Goal: Task Accomplishment & Management: Manage account settings

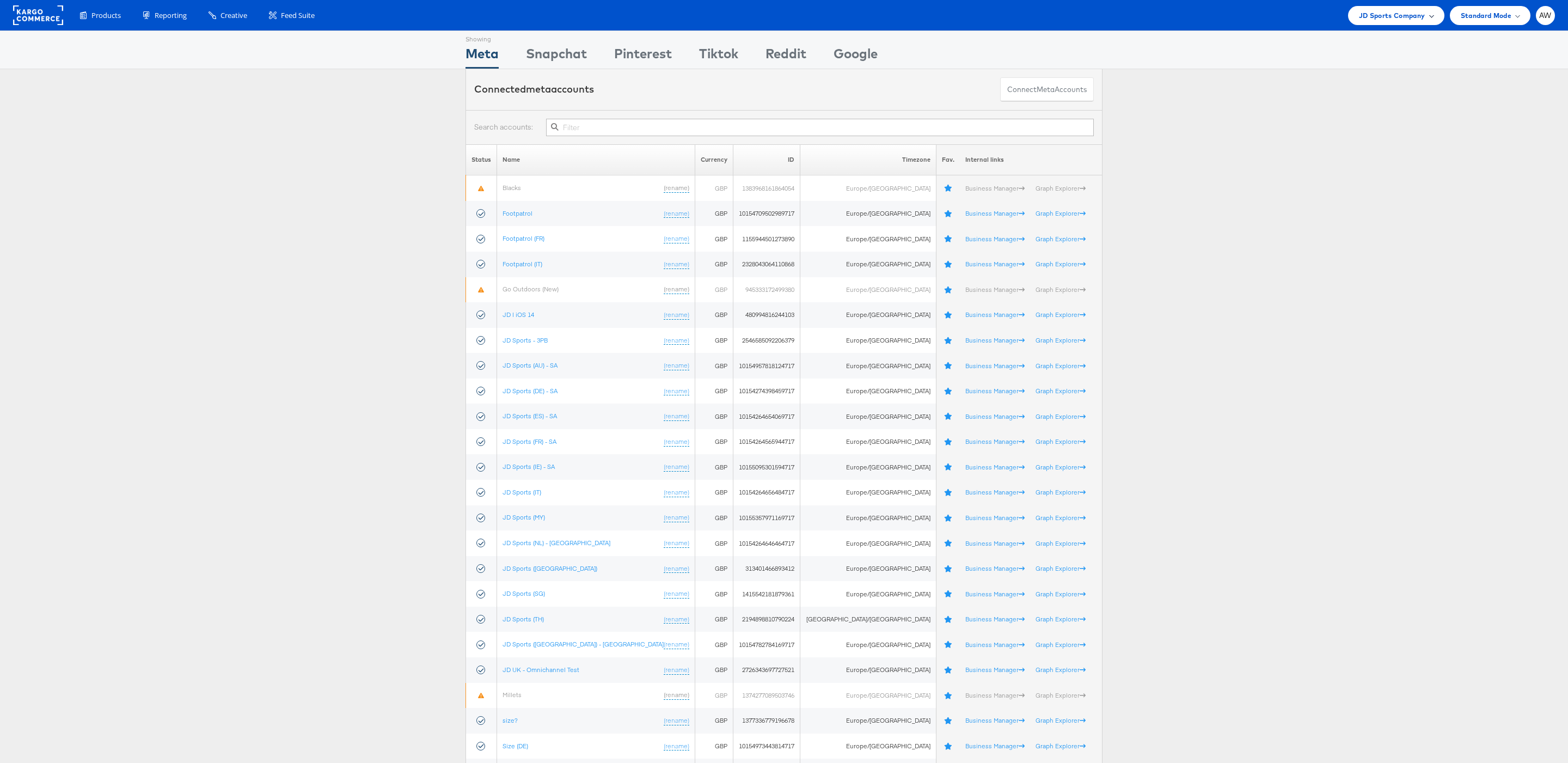
click at [1408, 16] on span "JD Sports Company" at bounding box center [1391, 15] width 66 height 11
click at [1332, 183] on link "[PERSON_NAME]" at bounding box center [1366, 185] width 140 height 11
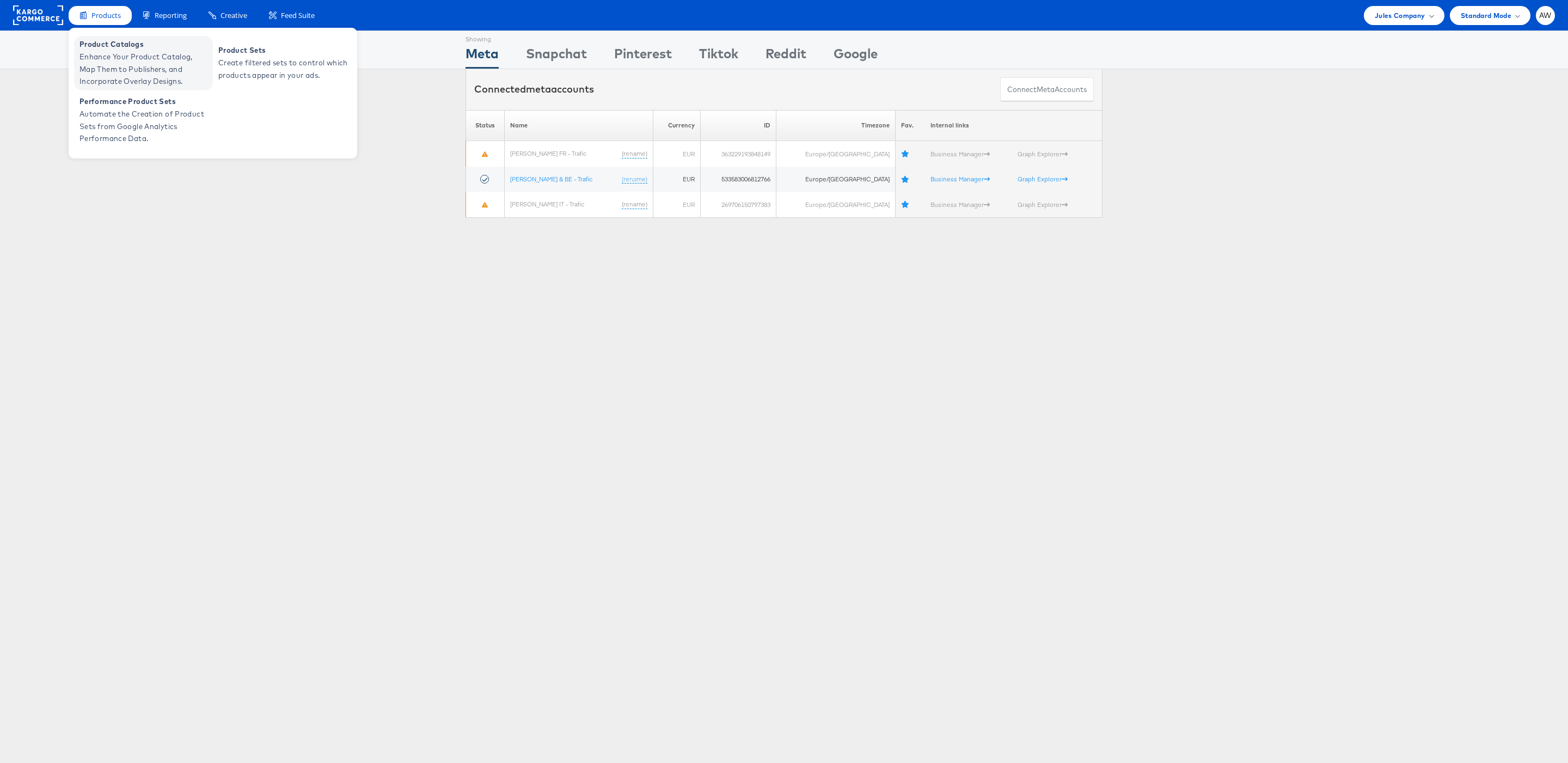
click at [121, 88] on link "Product Catalogs Enhance Your Product Catalog, Map Them to Publishers, and Inco…" at bounding box center [143, 63] width 139 height 54
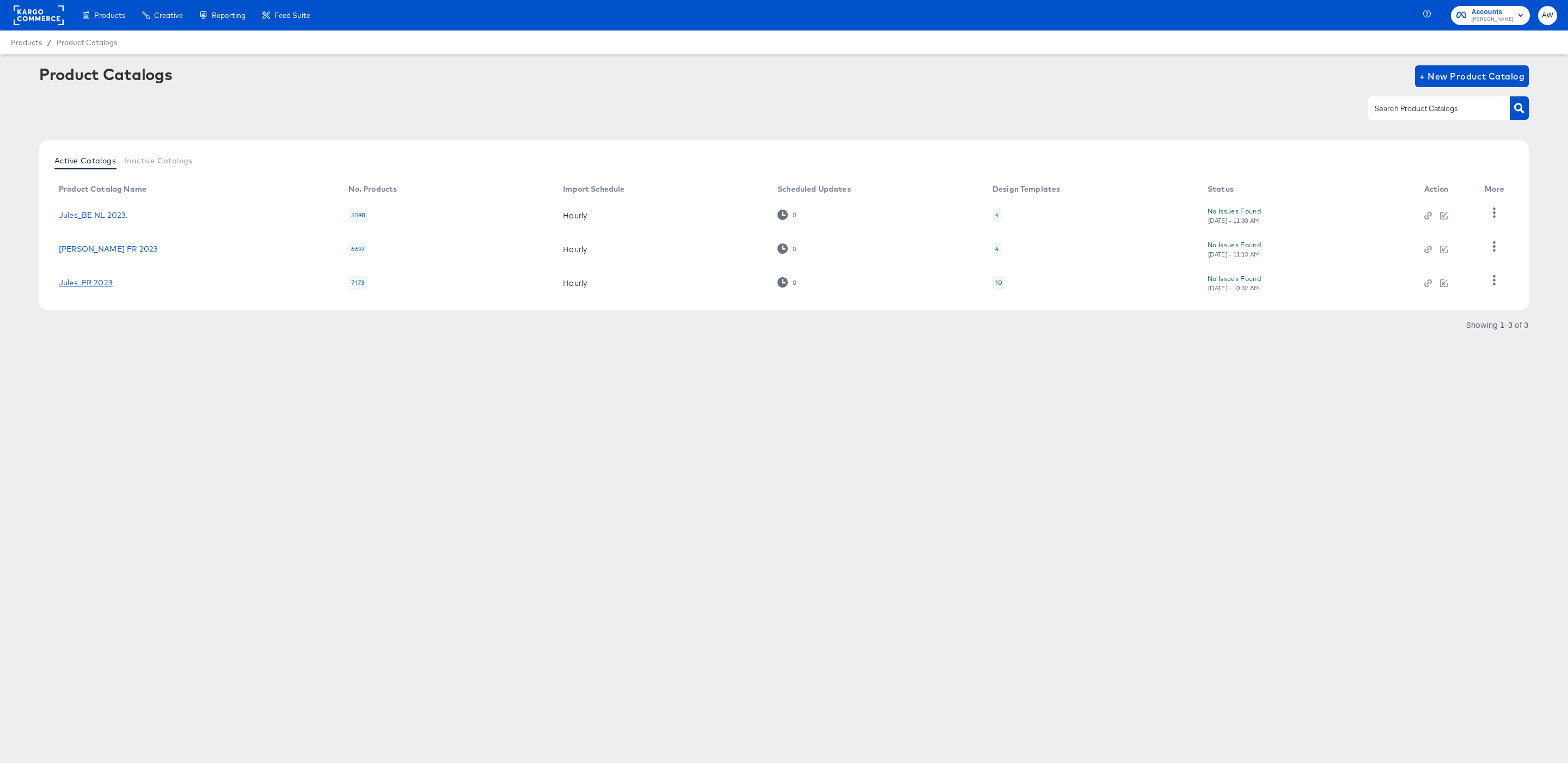
click at [87, 281] on link "Jules_FR 2023" at bounding box center [85, 282] width 54 height 9
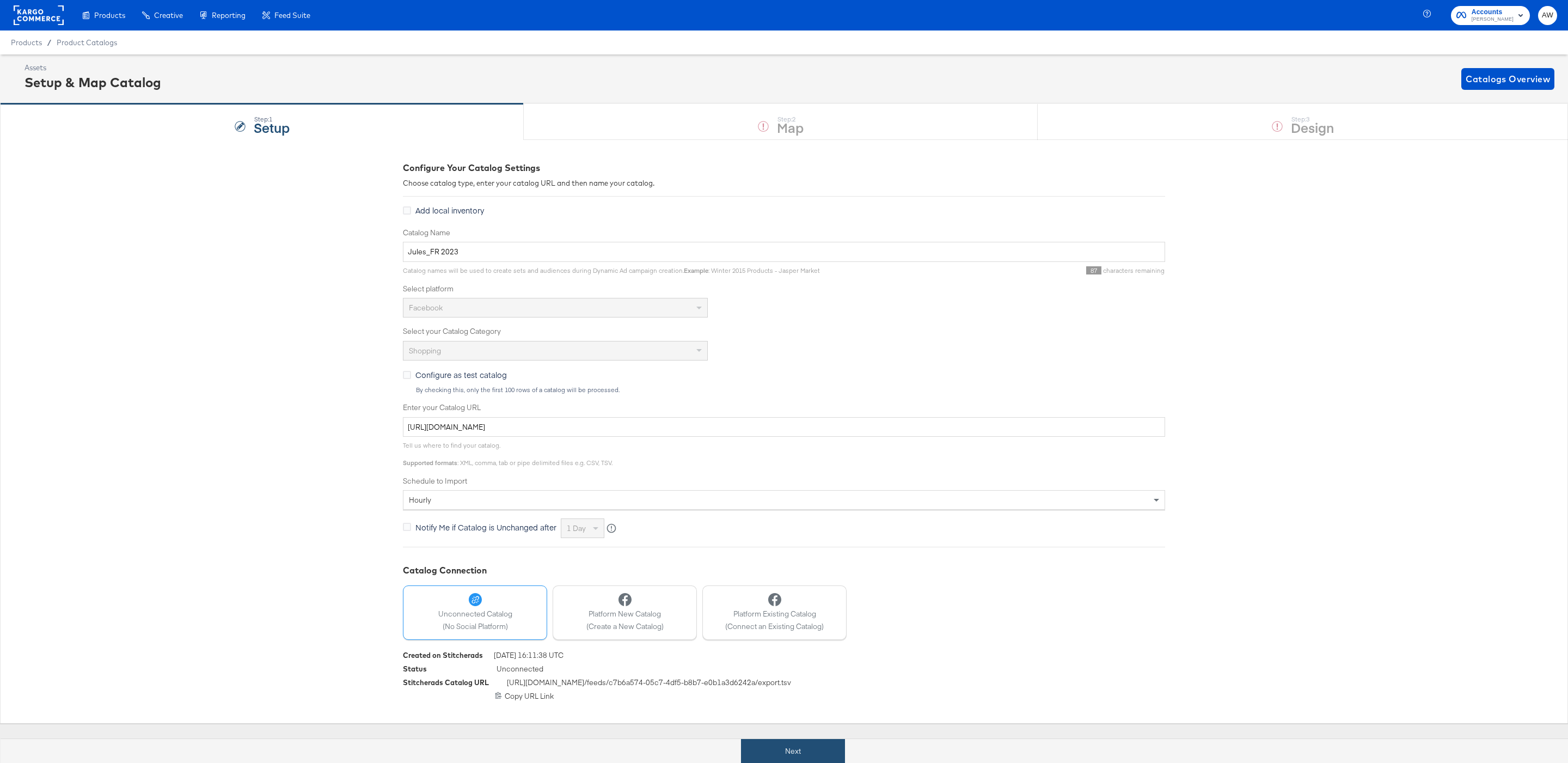
click at [790, 749] on button "Next" at bounding box center [793, 751] width 104 height 24
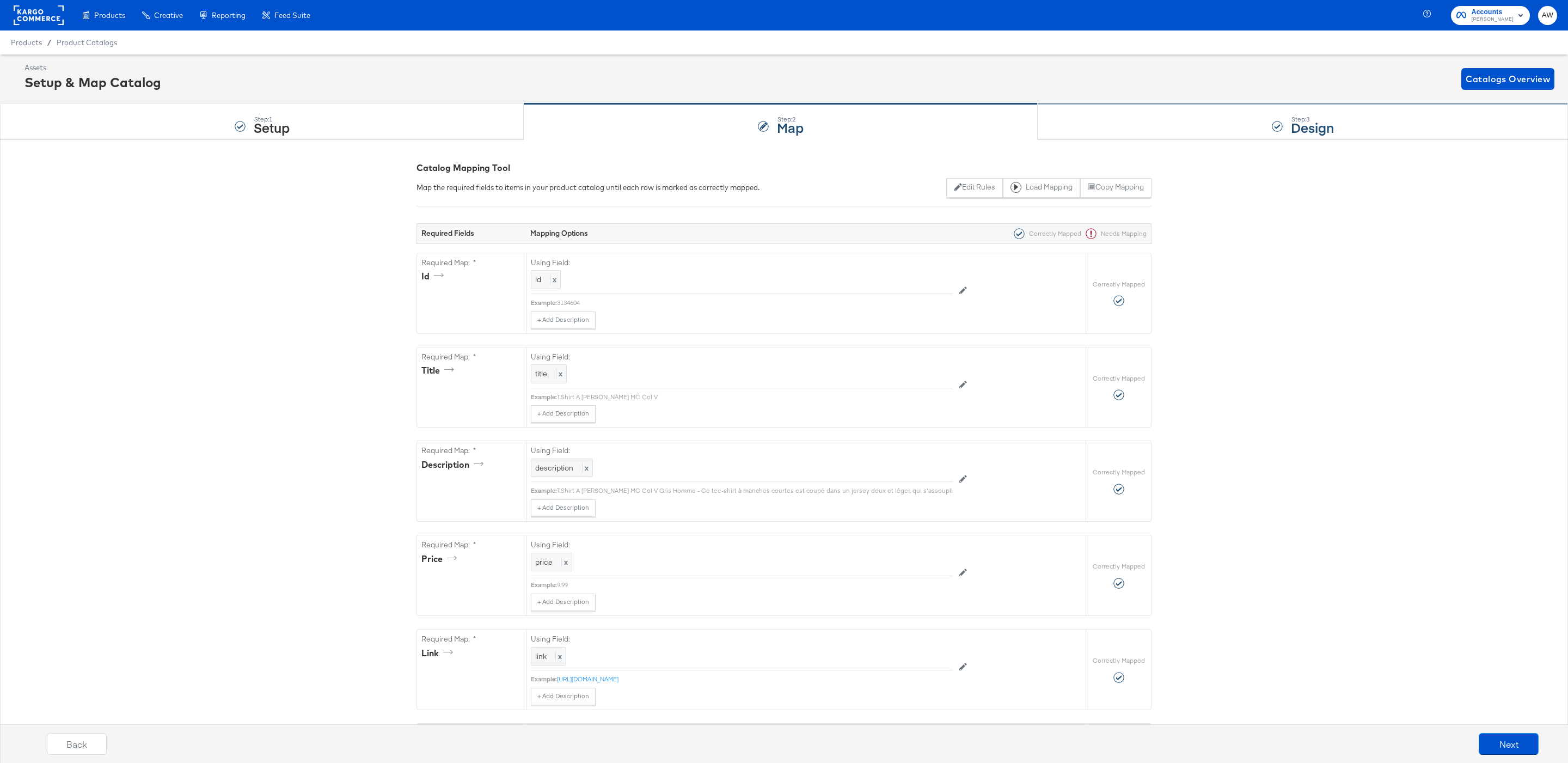
click at [1075, 109] on div "Step: 3 Design" at bounding box center [1303, 122] width 530 height 36
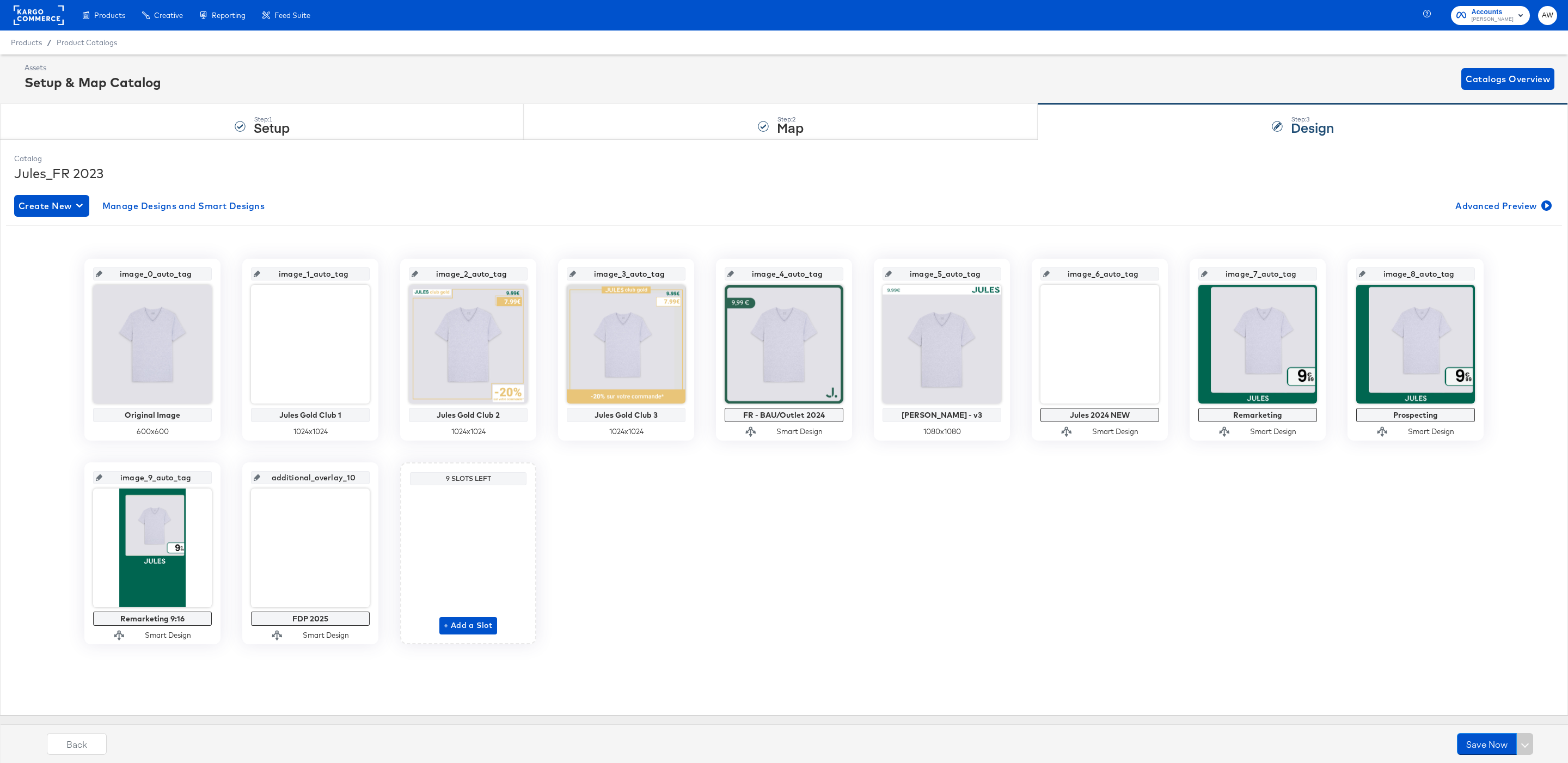
click at [46, 12] on rect at bounding box center [39, 15] width 50 height 20
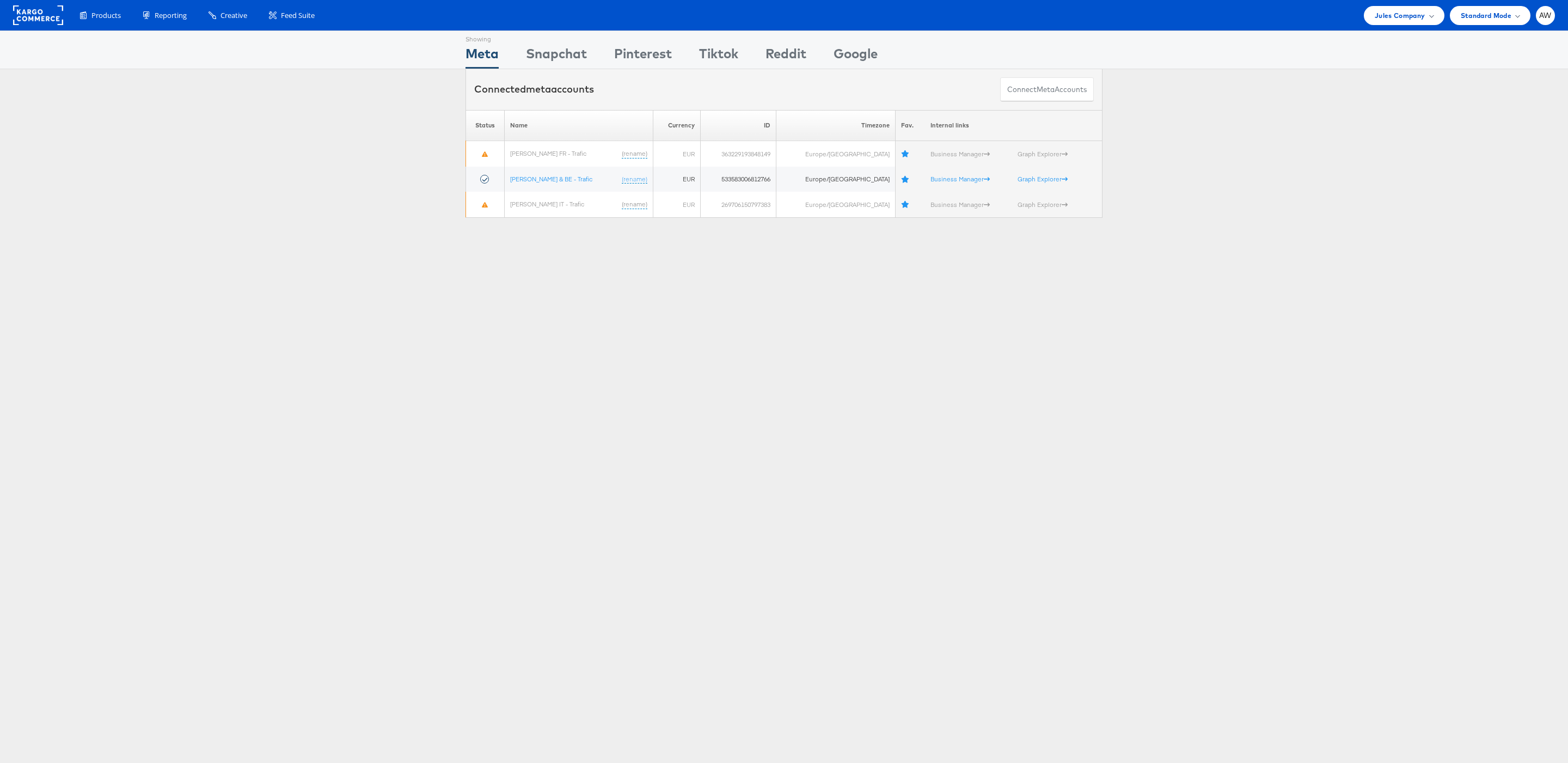
click at [1410, 25] on div "Products Product Catalogs Enhance Your Product Catalog, Map Them to Publishers,…" at bounding box center [784, 15] width 1568 height 30
click at [1401, 17] on span "Jules Company" at bounding box center [1400, 15] width 50 height 11
click at [1346, 159] on link "JD Sports" at bounding box center [1366, 164] width 140 height 11
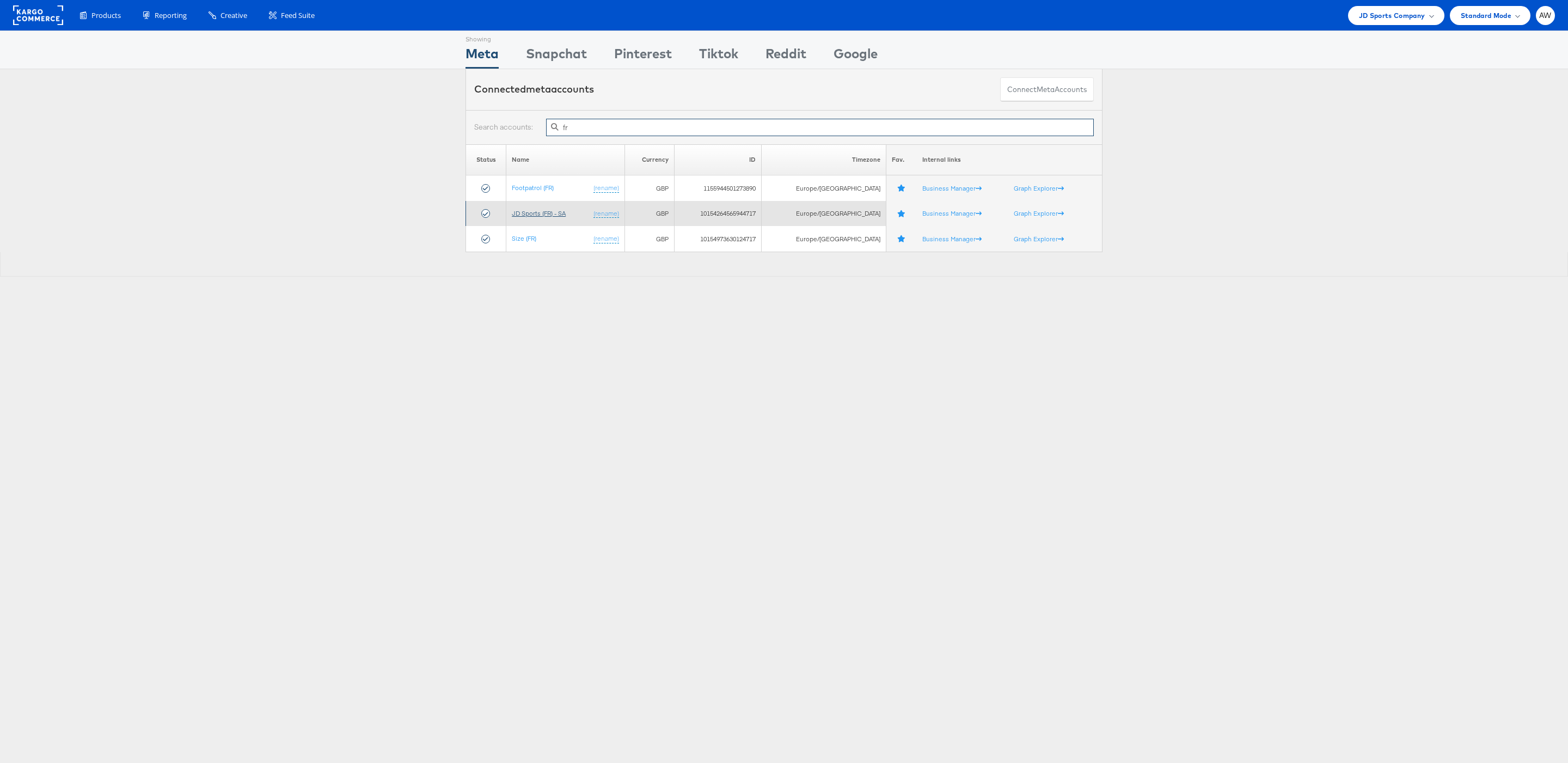
type input "fr"
click at [558, 215] on link "JD Sports (FR) - SA" at bounding box center [538, 213] width 54 height 8
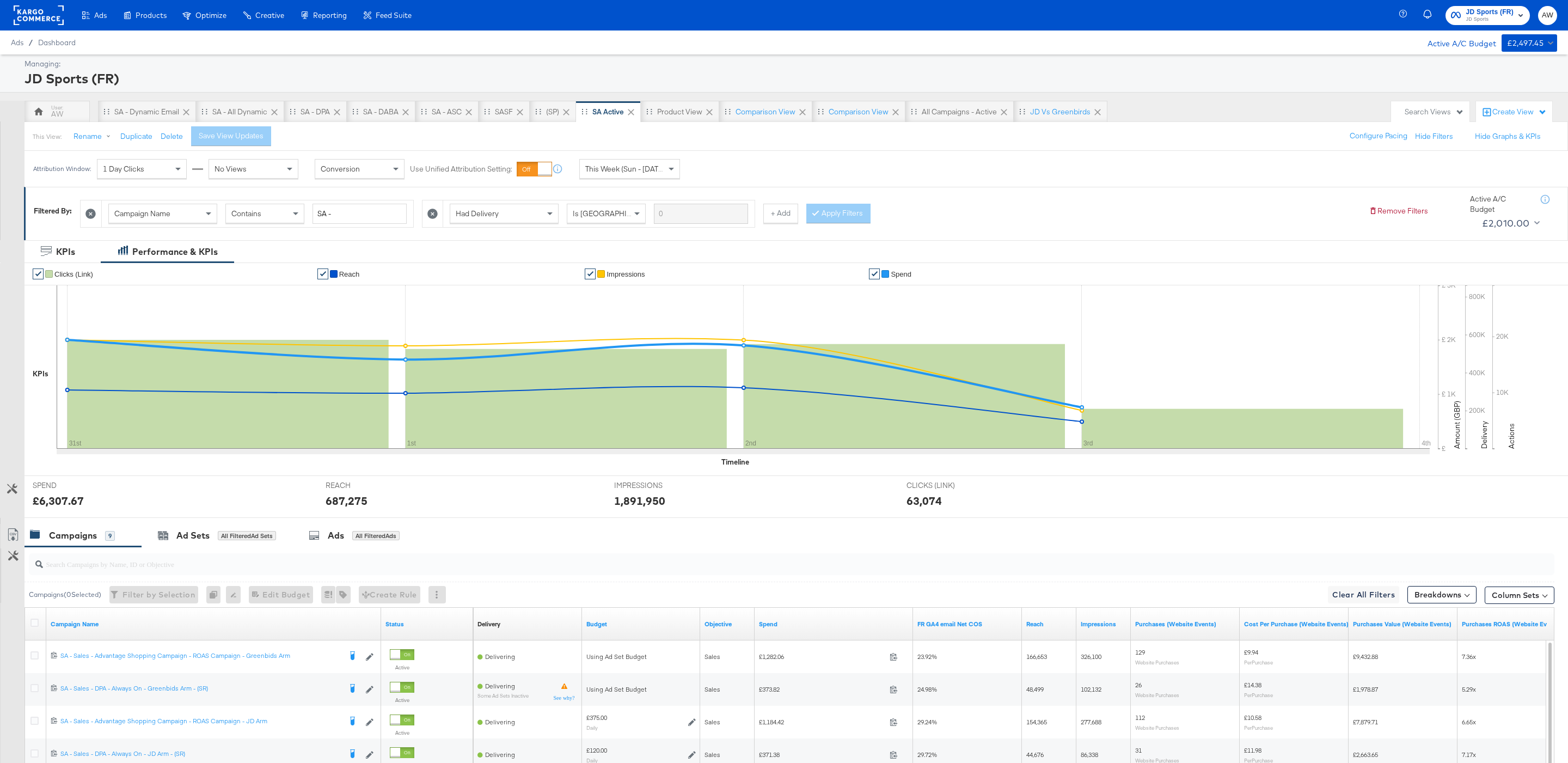
scroll to position [222, 0]
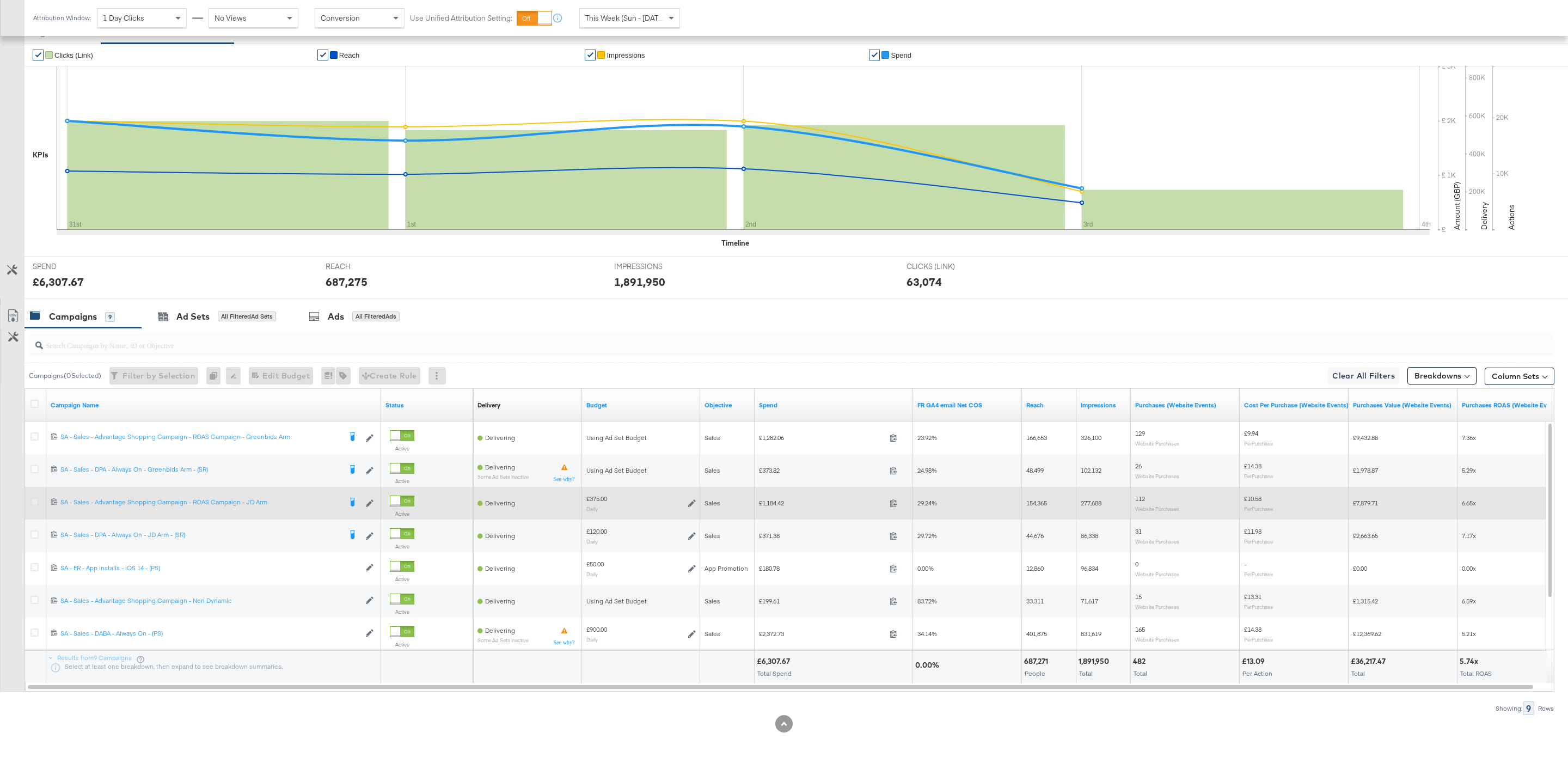
click at [36, 501] on icon at bounding box center [34, 501] width 8 height 8
click at [0, 0] on input "checkbox" at bounding box center [0, 0] width 0 height 0
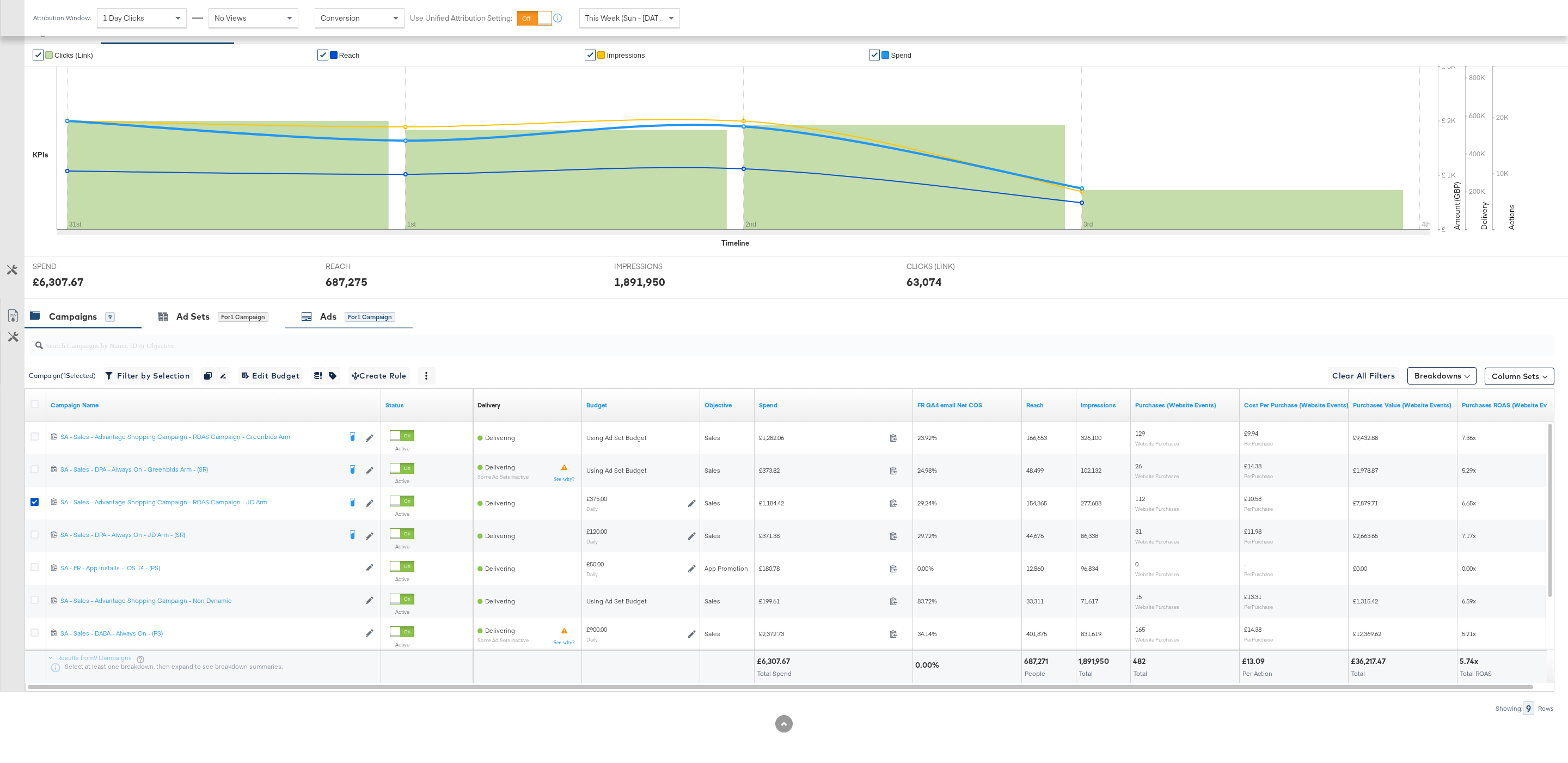
click at [369, 312] on div "for 1 Campaign" at bounding box center [369, 317] width 51 height 10
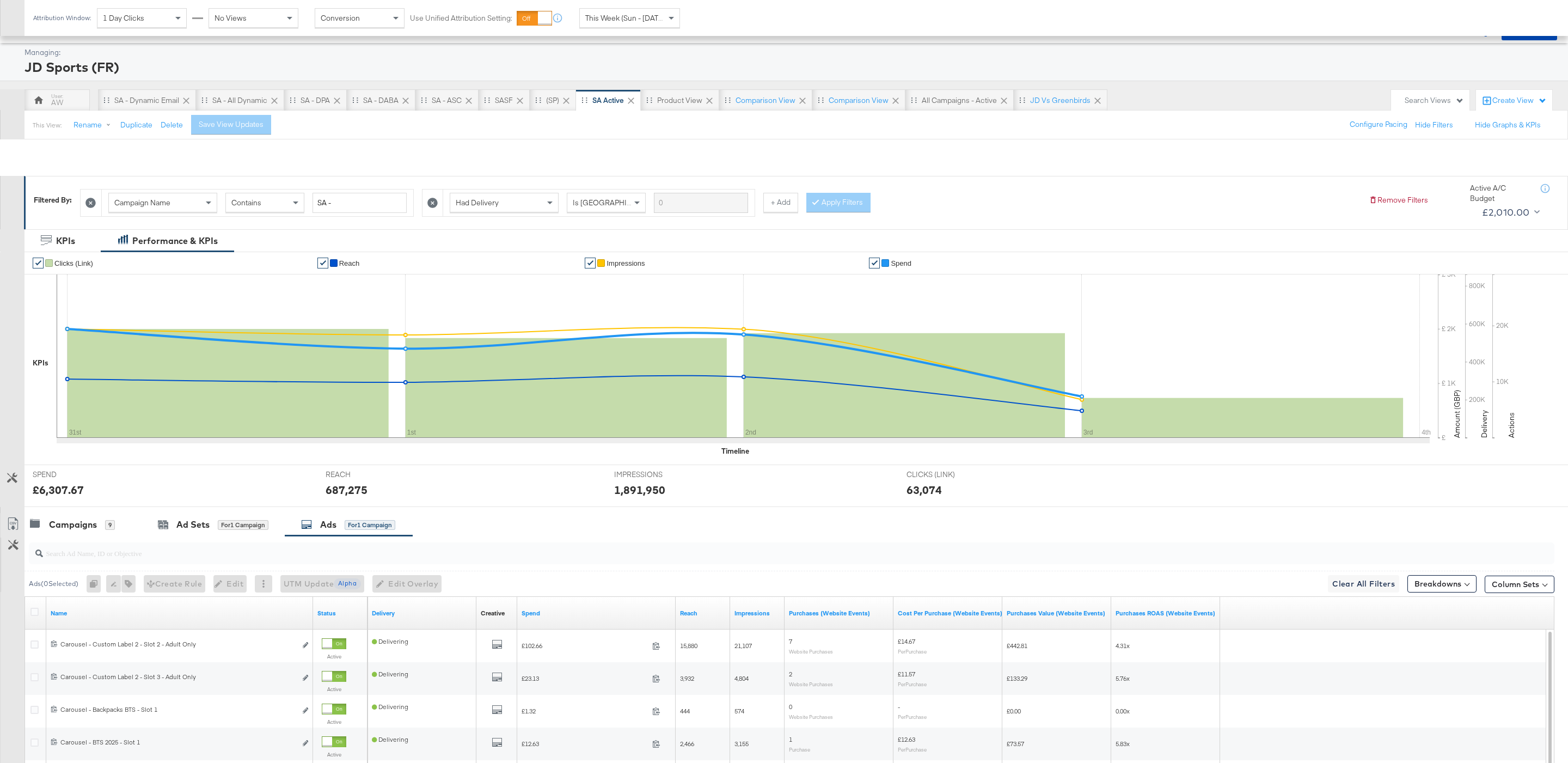
scroll to position [0, 0]
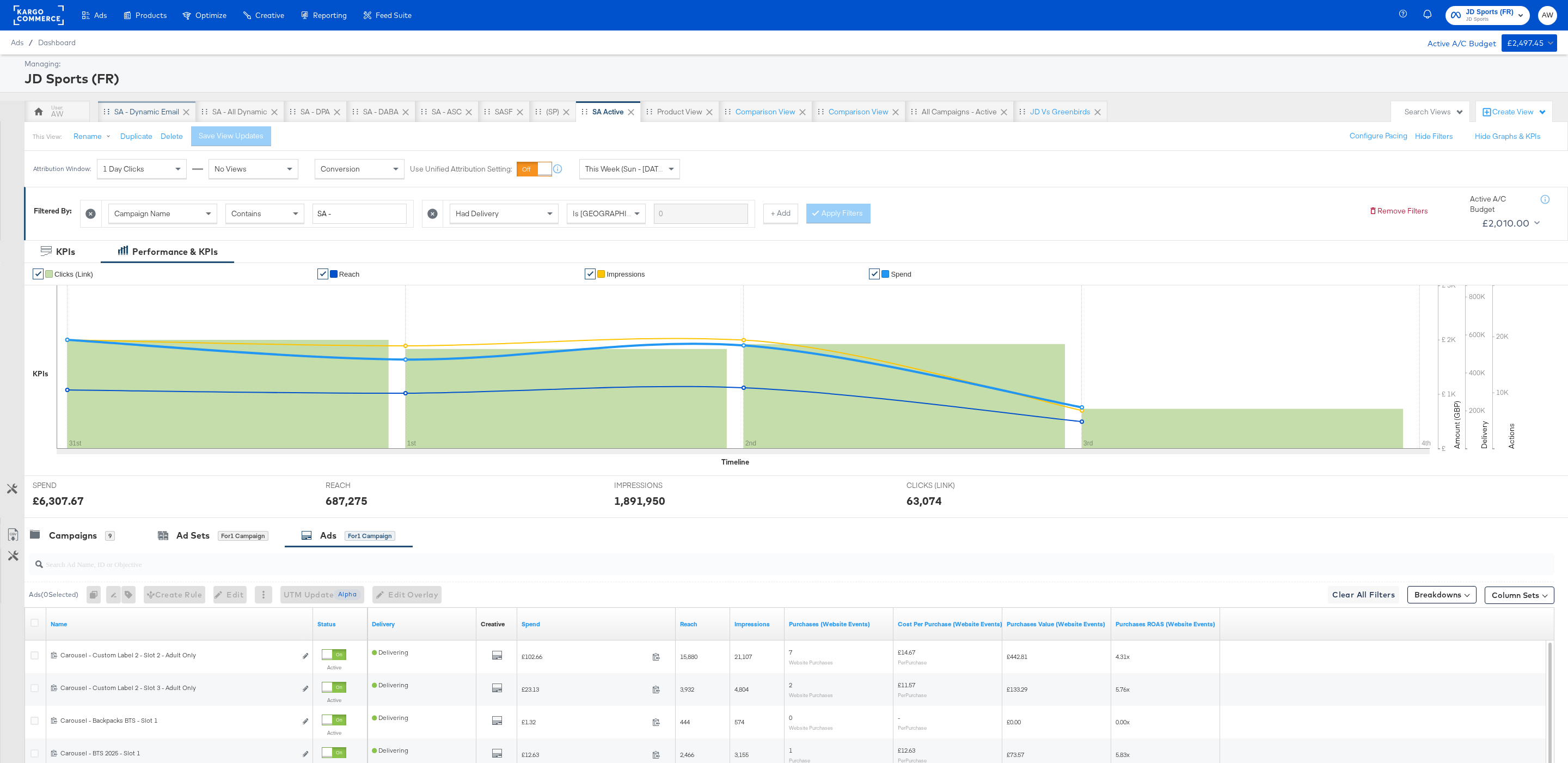
click at [142, 116] on div "SA - Dynamic email" at bounding box center [146, 112] width 65 height 10
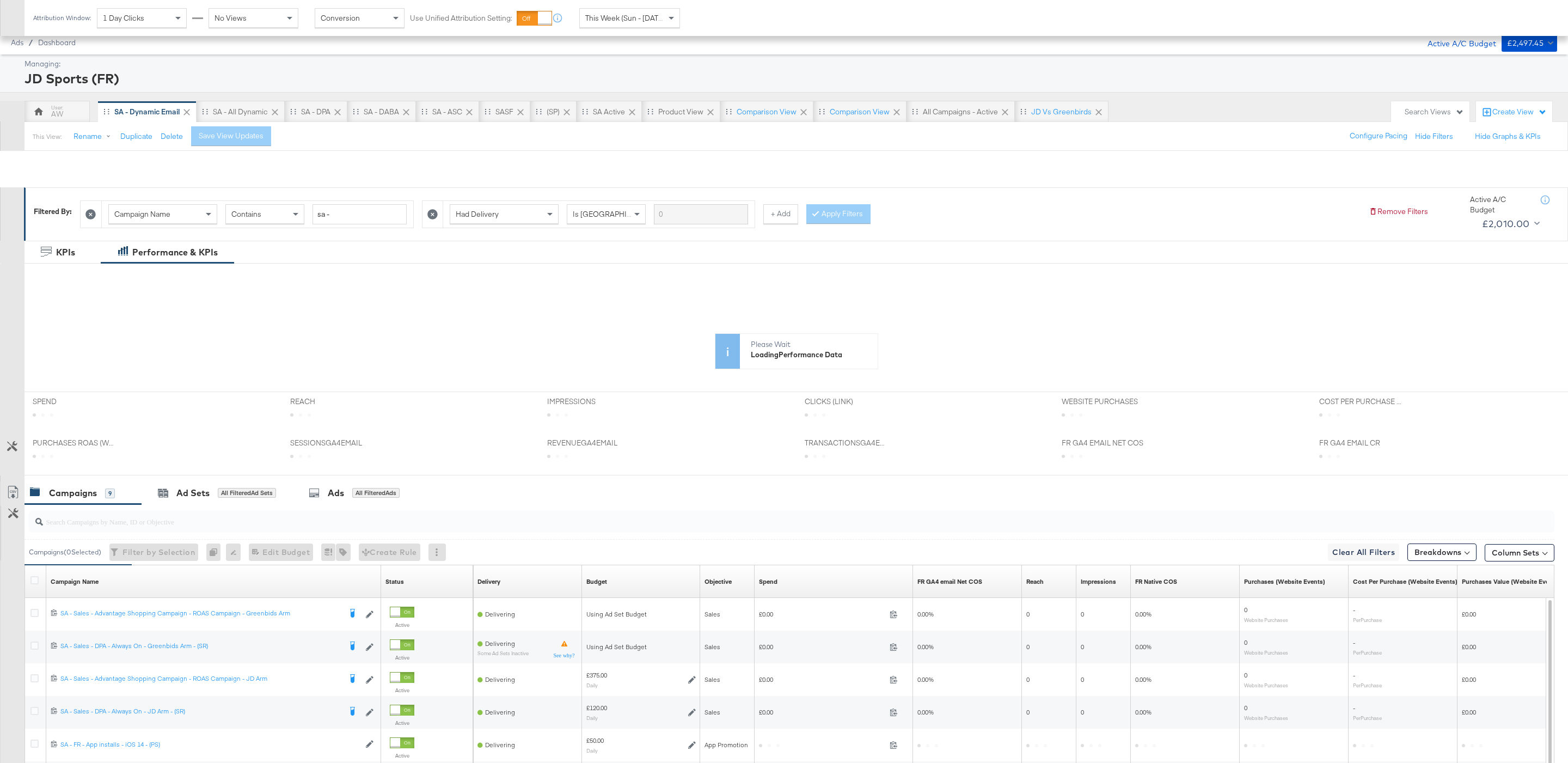
scroll to position [180, 0]
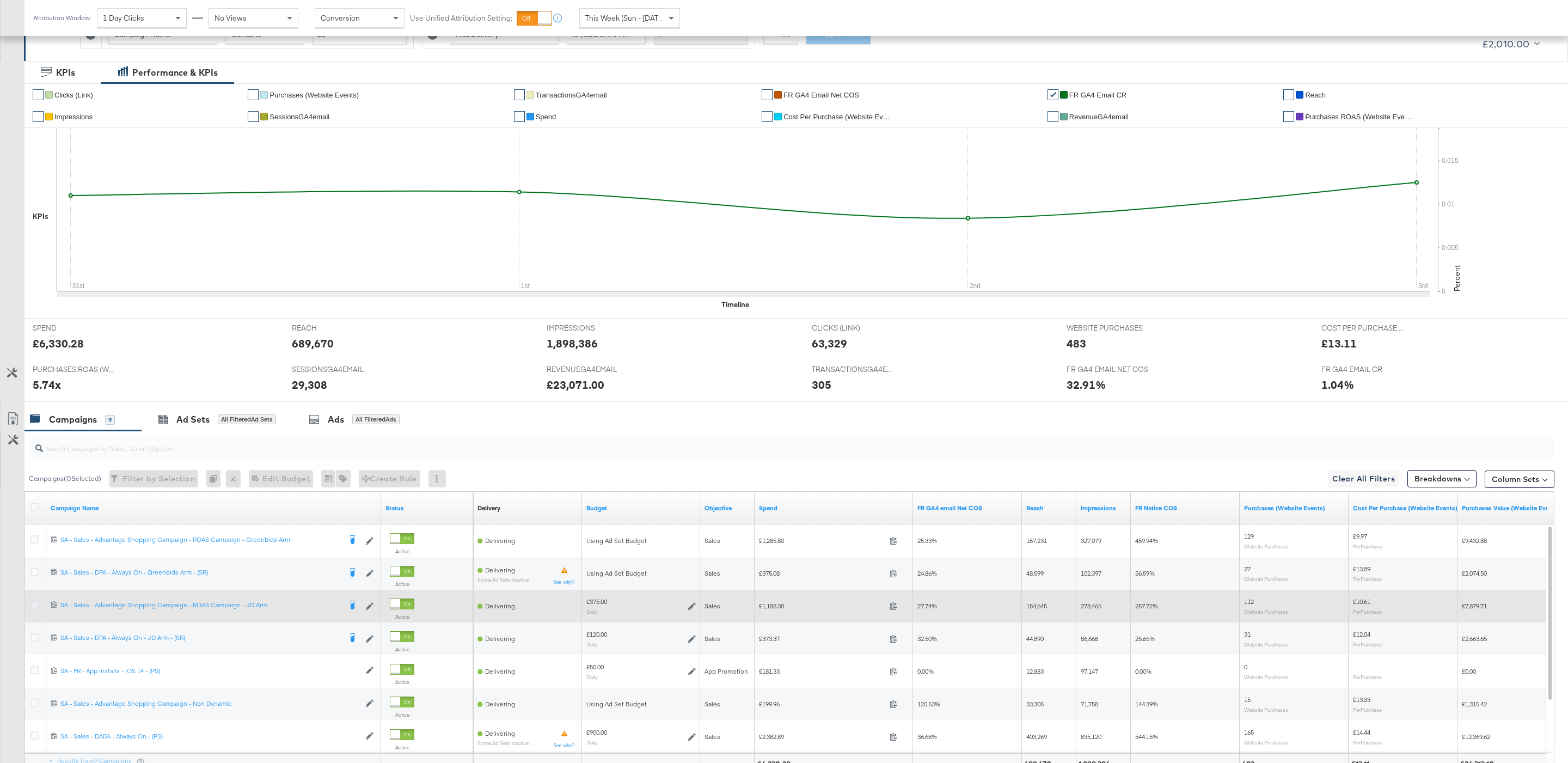
click at [33, 603] on icon at bounding box center [34, 604] width 8 height 8
click at [0, 0] on input "checkbox" at bounding box center [0, 0] width 0 height 0
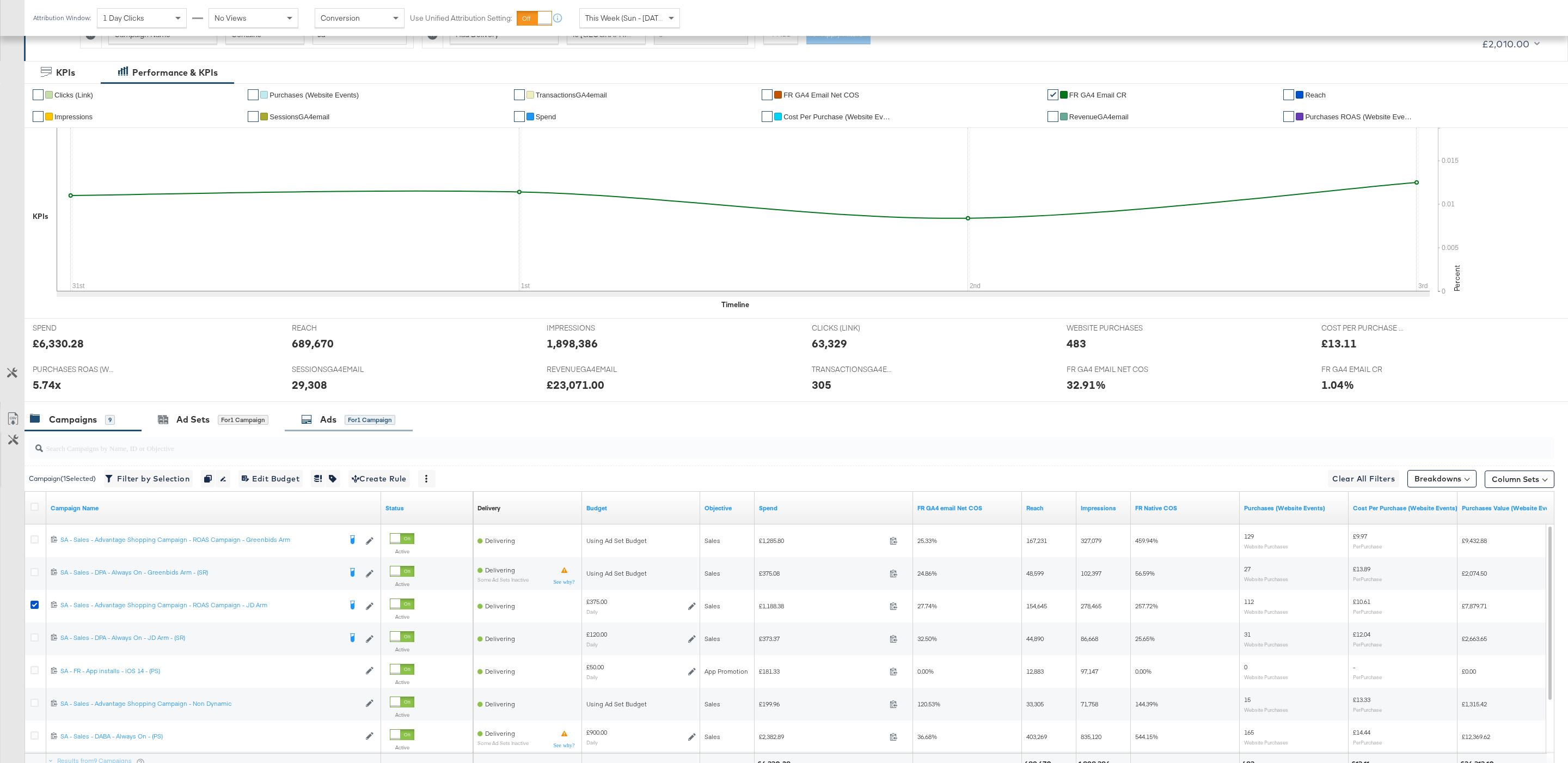
click at [328, 428] on div "Ads for 1 Campaign" at bounding box center [349, 419] width 128 height 23
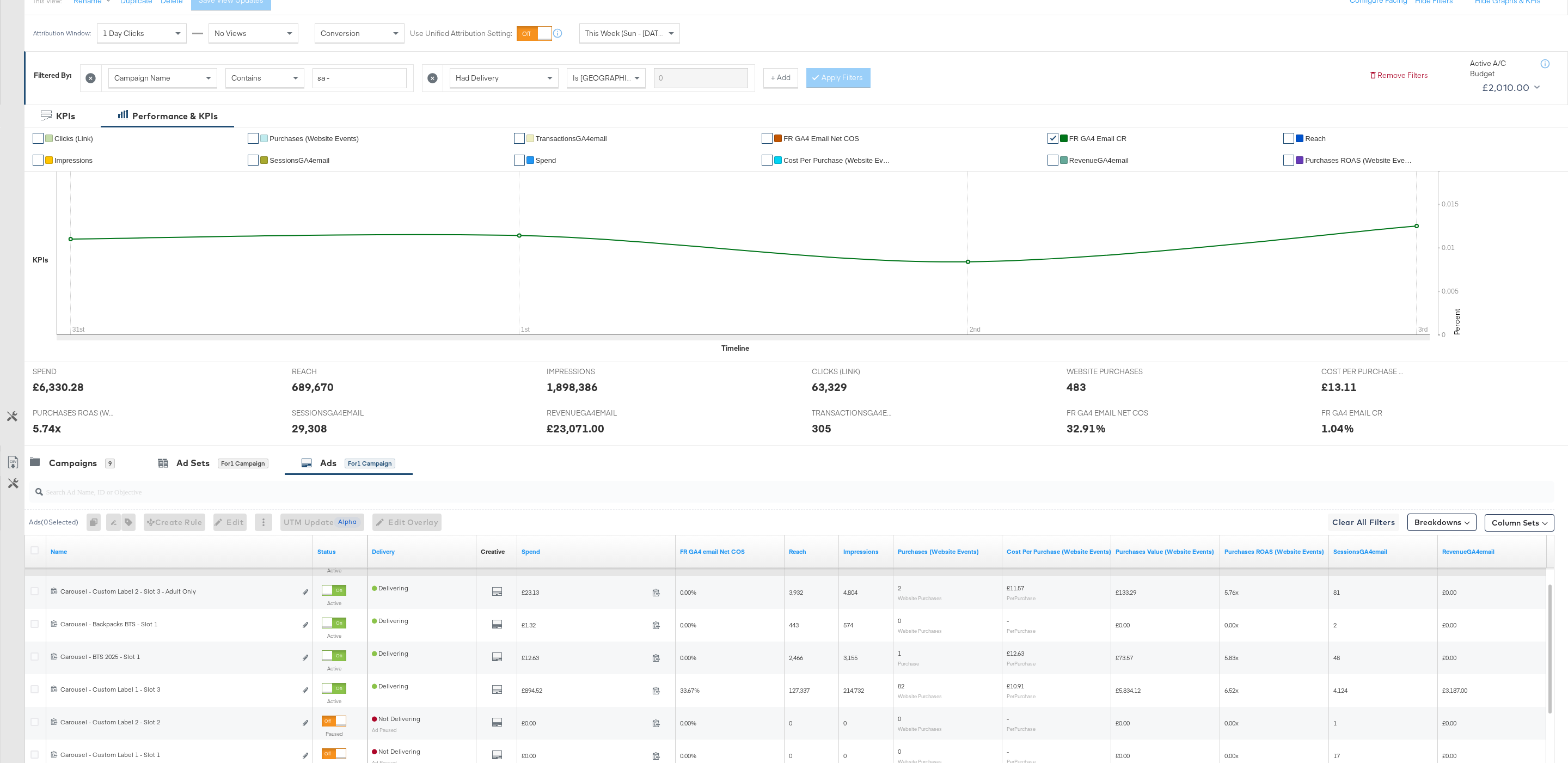
scroll to position [134, 0]
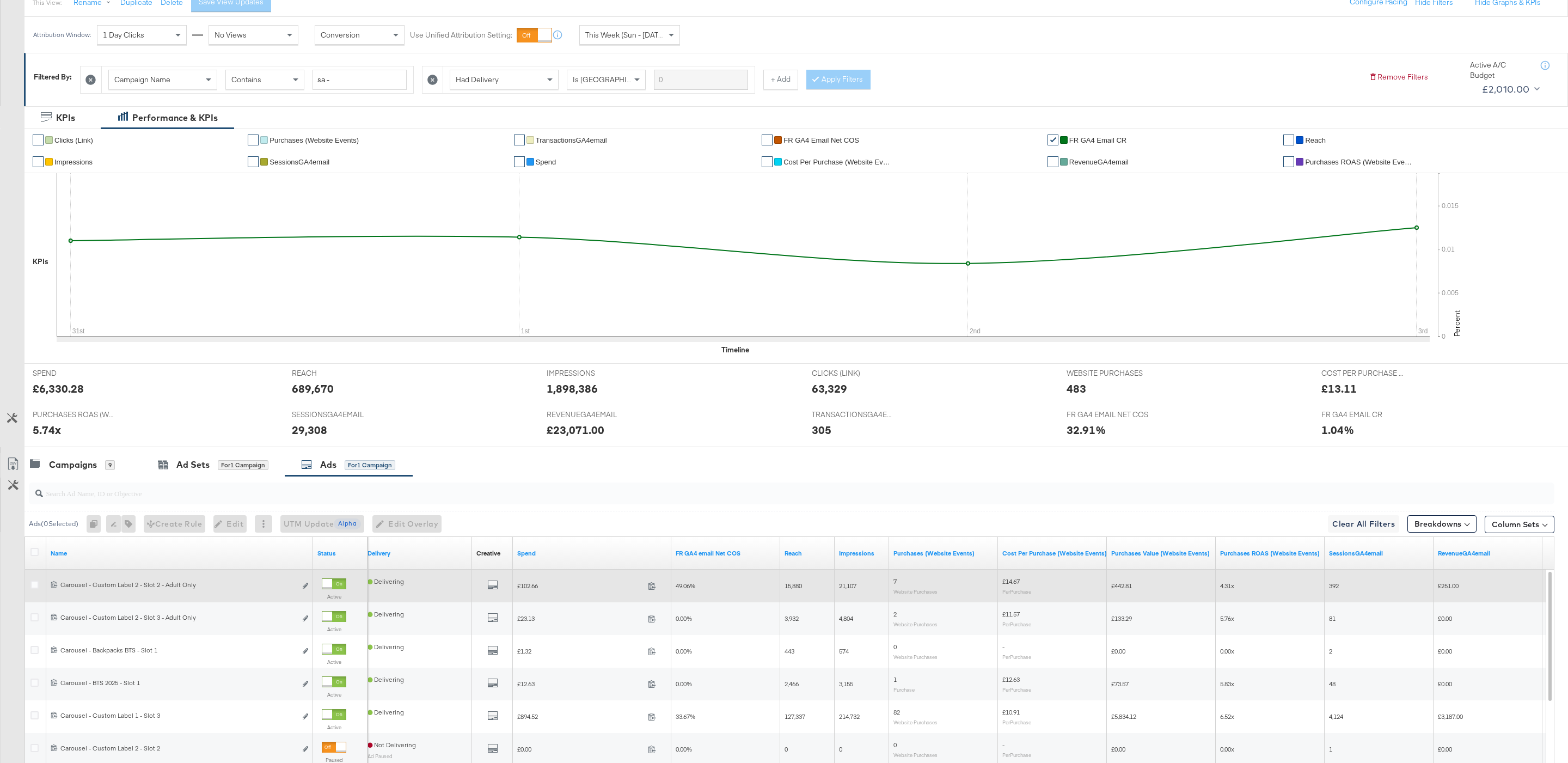
click at [329, 584] on div at bounding box center [326, 583] width 9 height 9
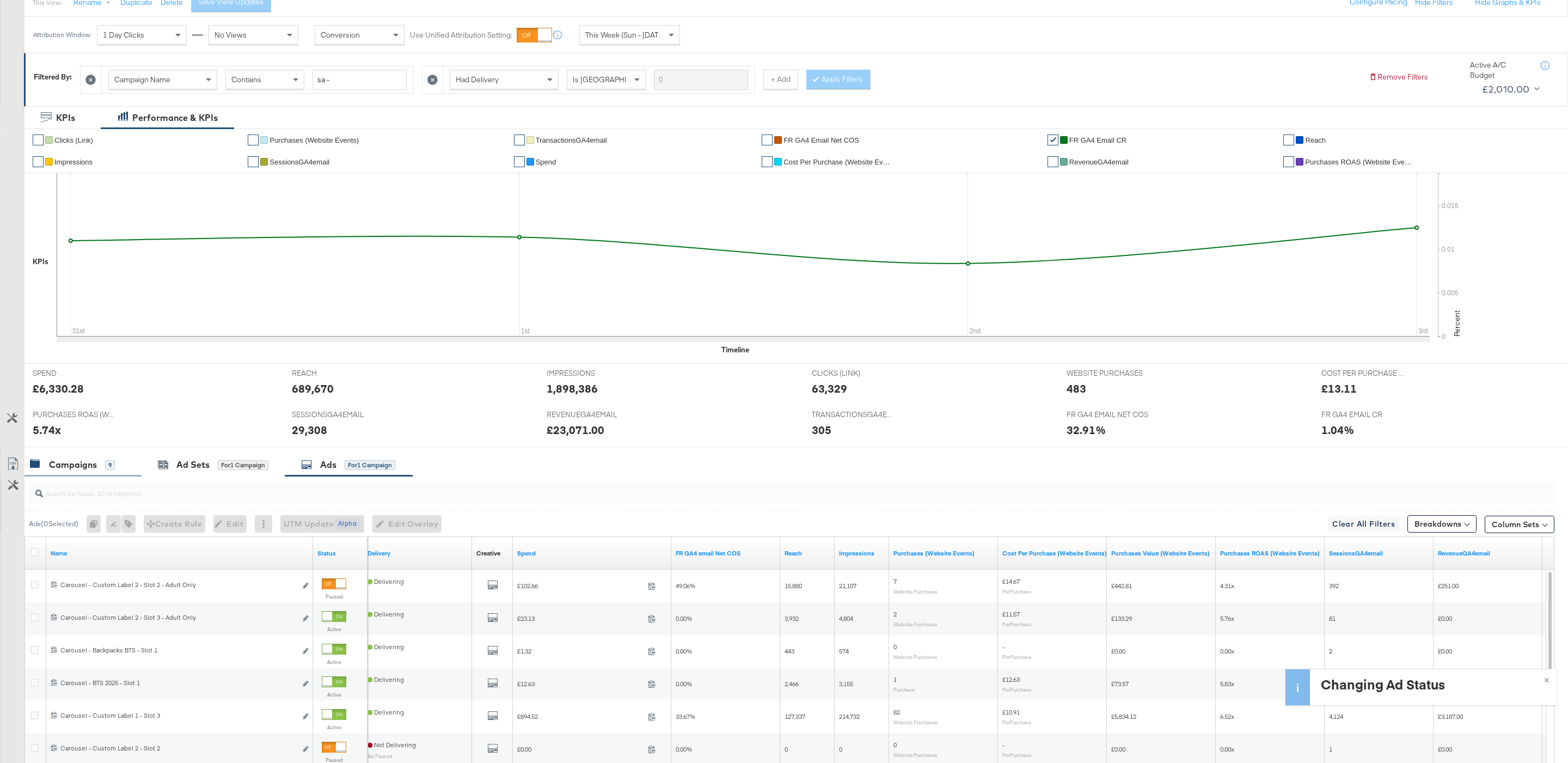
click at [131, 468] on div "Campaigns 9" at bounding box center [83, 464] width 117 height 23
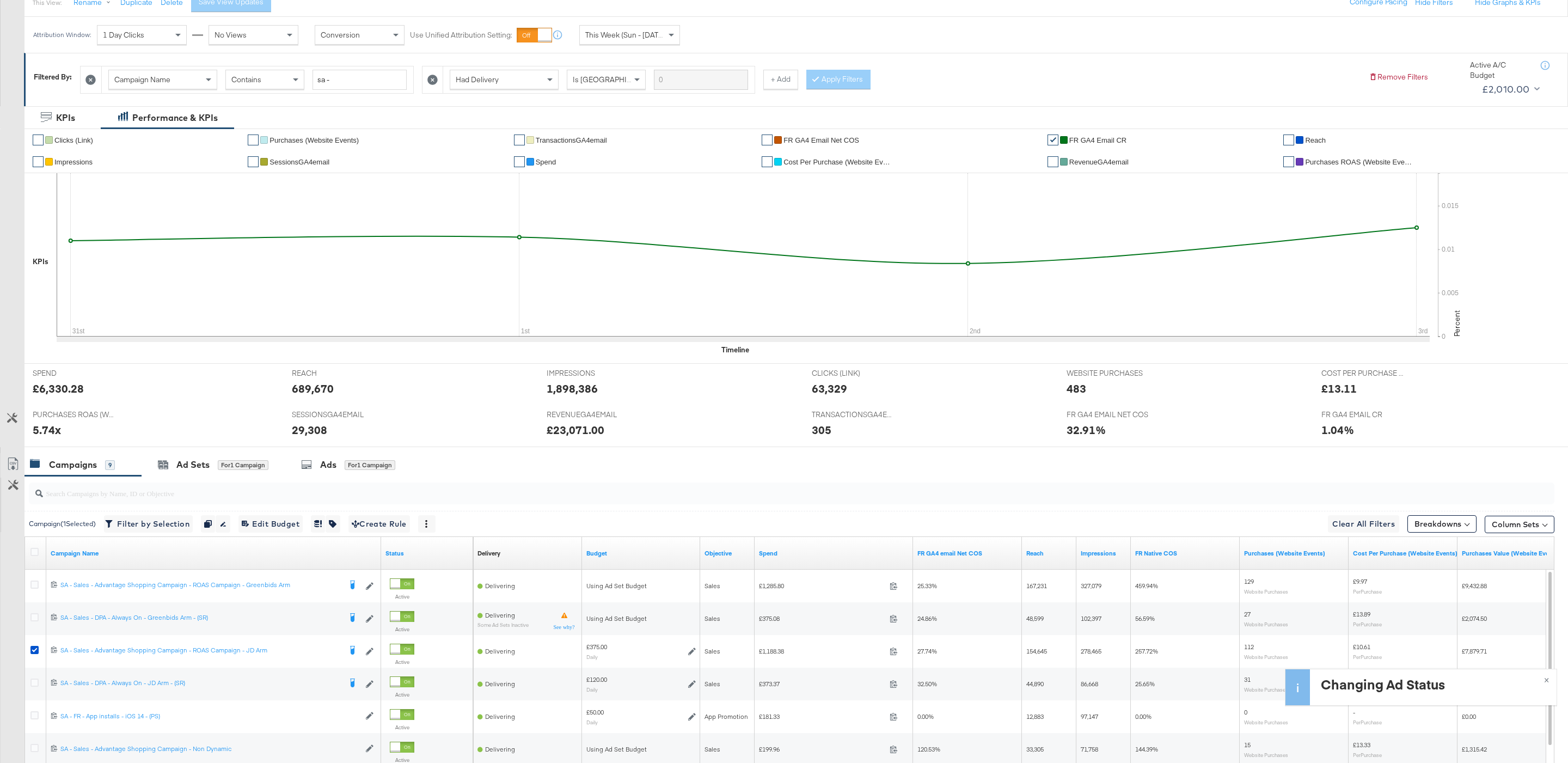
scroll to position [286, 0]
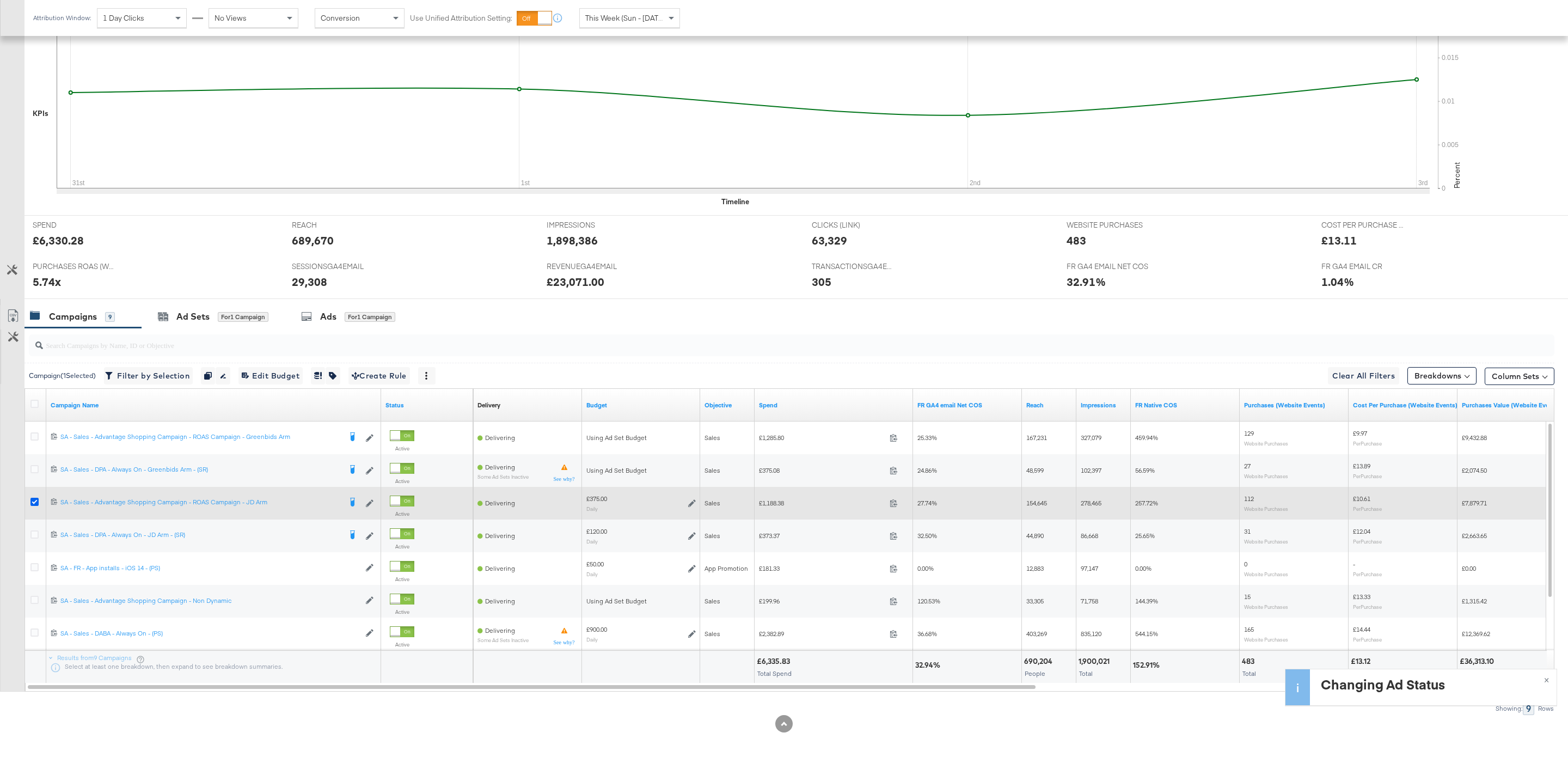
click at [32, 499] on icon at bounding box center [34, 501] width 8 height 8
click at [0, 0] on input "checkbox" at bounding box center [0, 0] width 0 height 0
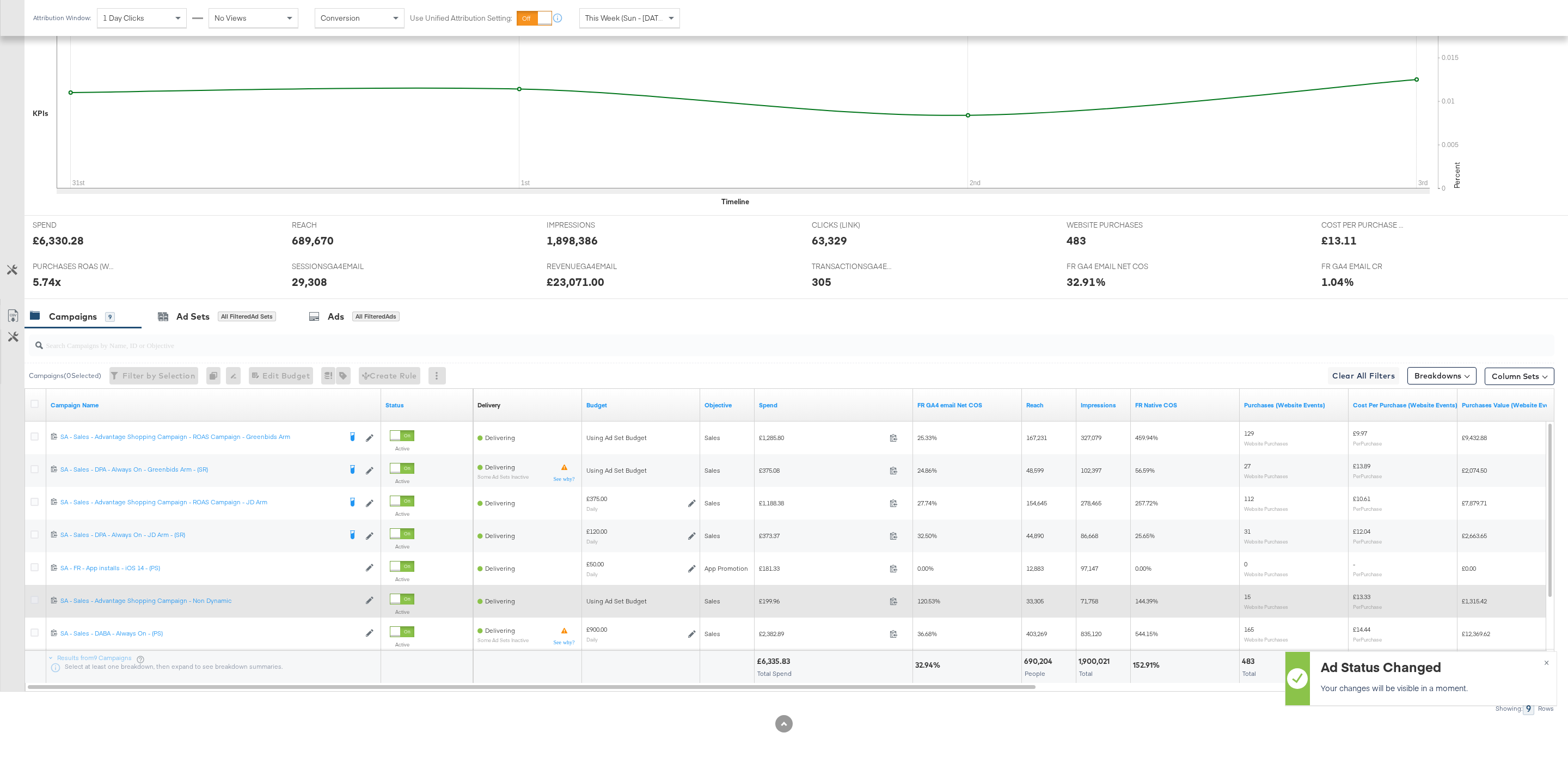
click at [30, 598] on icon at bounding box center [34, 599] width 8 height 8
click at [0, 0] on input "checkbox" at bounding box center [0, 0] width 0 height 0
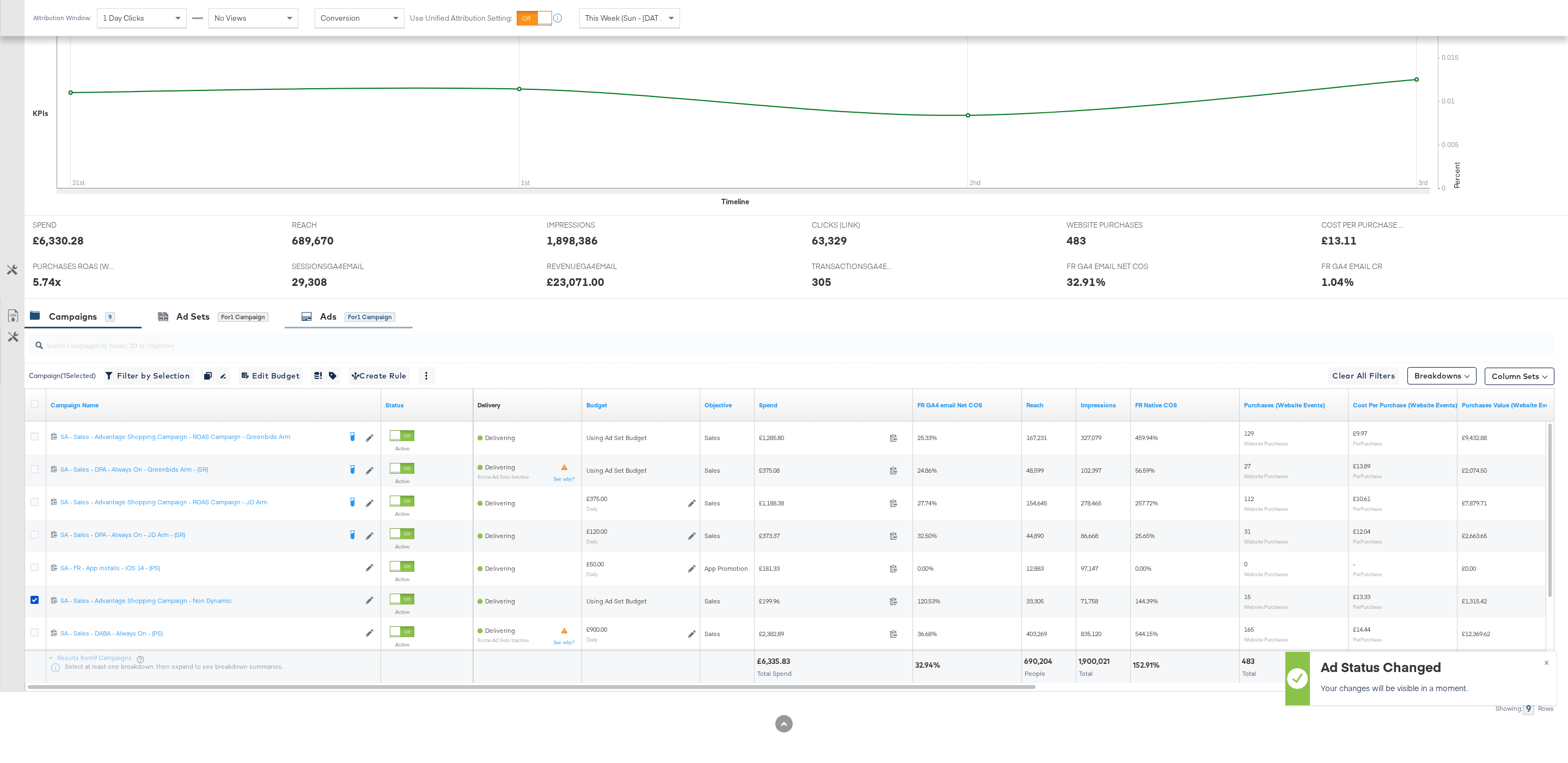
click at [346, 307] on div "Ads for 1 Campaign" at bounding box center [349, 316] width 128 height 23
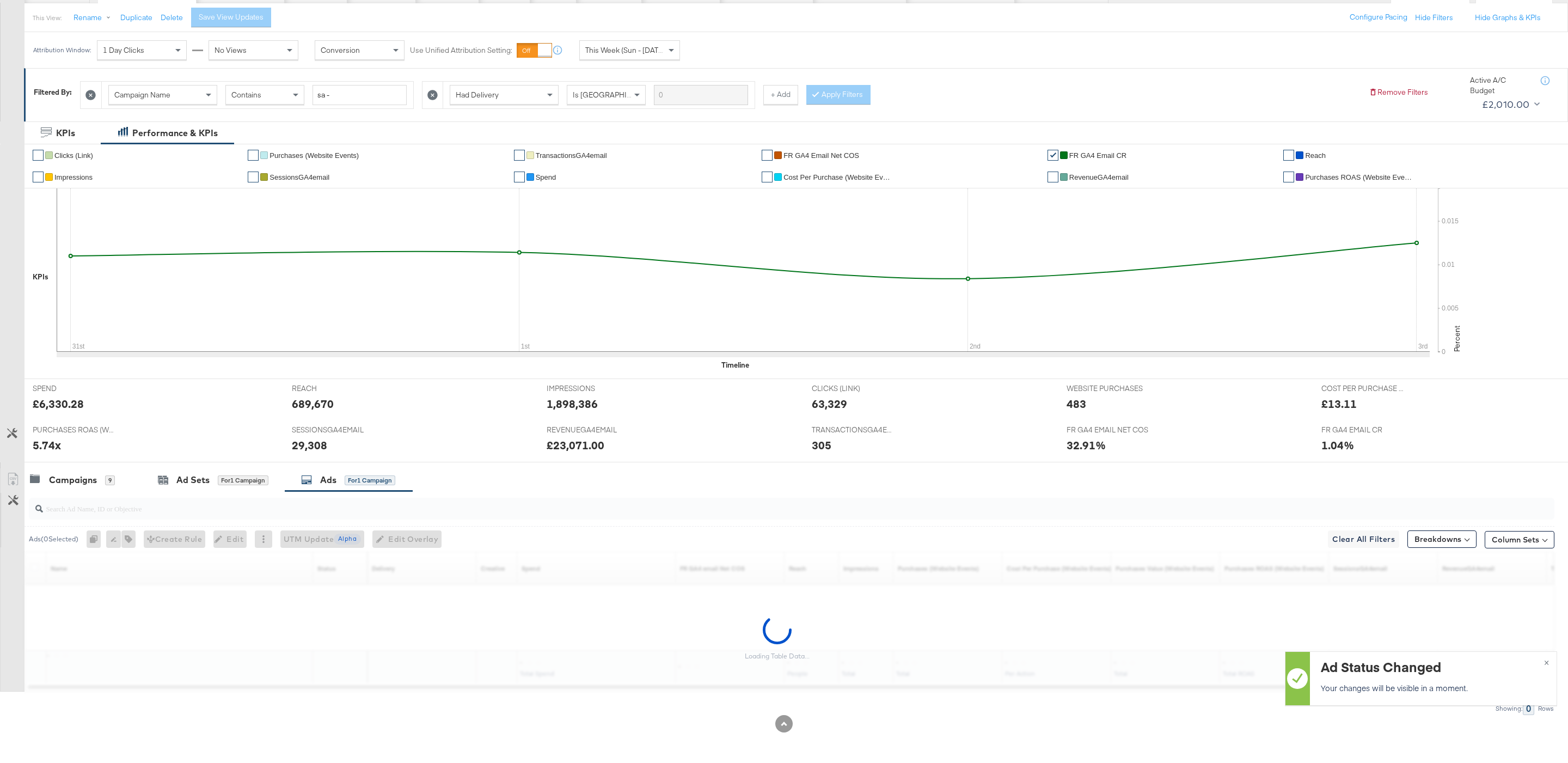
scroll to position [122, 0]
